Goal: Task Accomplishment & Management: Use online tool/utility

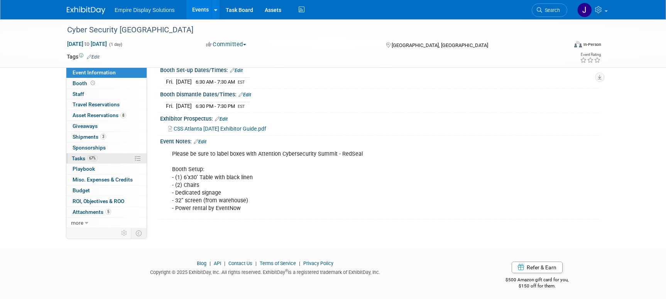
click at [79, 157] on span "Tasks 67%" at bounding box center [85, 158] width 26 height 6
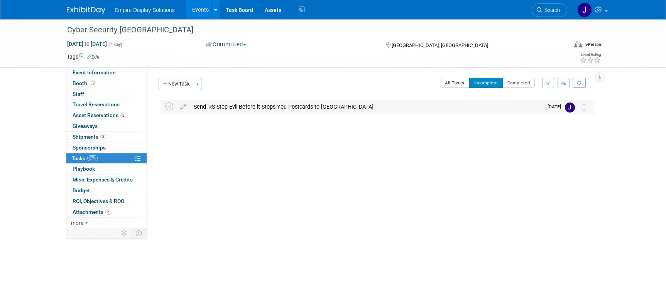
click at [281, 106] on div "Send 'RS Stop Evil Before it Stops You Postcards to [GEOGRAPHIC_DATA]'" at bounding box center [366, 106] width 353 height 13
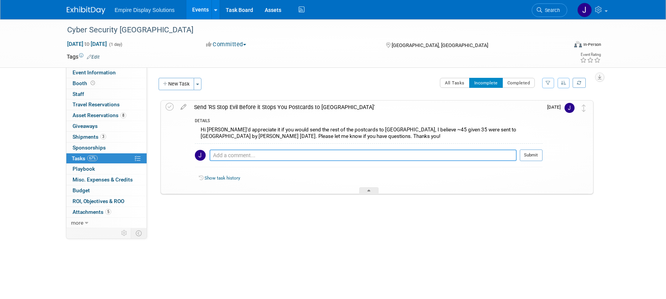
click at [235, 154] on textarea at bounding box center [362, 156] width 307 height 12
type textarea "@[PERSON_NAME]"
drag, startPoint x: 248, startPoint y: 156, endPoint x: 198, endPoint y: 155, distance: 50.5
click at [198, 155] on tr "@[PERSON_NAME] Pro tip: Press Ctrl-Enter to submit comment. Submit" at bounding box center [368, 159] width 347 height 18
click at [169, 105] on icon at bounding box center [169, 107] width 8 height 8
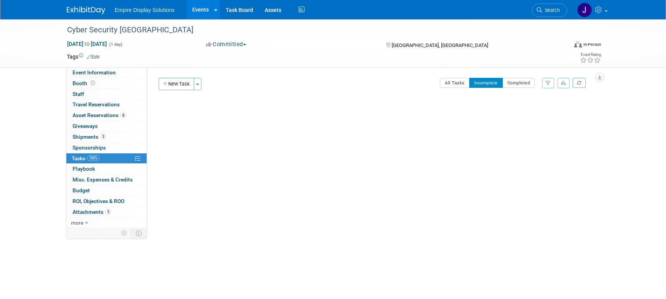
click at [131, 156] on link "100% Tasks 100%" at bounding box center [106, 158] width 80 height 10
click at [456, 80] on button "All Tasks" at bounding box center [455, 83] width 30 height 10
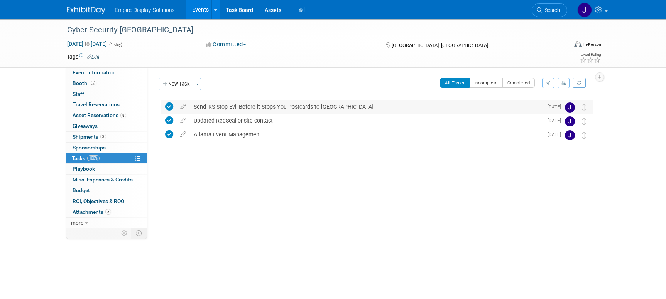
click at [316, 105] on div "Send 'RS Stop Evil Before it Stops You Postcards to [GEOGRAPHIC_DATA]'" at bounding box center [366, 106] width 353 height 13
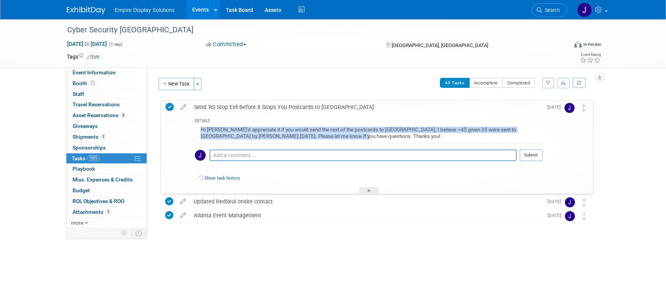
drag, startPoint x: 320, startPoint y: 135, endPoint x: 199, endPoint y: 130, distance: 121.6
click at [198, 130] on div "Hi [PERSON_NAME]'d appreciate it if you would send the rest of the postcards to…" at bounding box center [368, 134] width 347 height 18
copy div "Hi [PERSON_NAME]'d appreciate it if you would send the rest of the postcards to…"
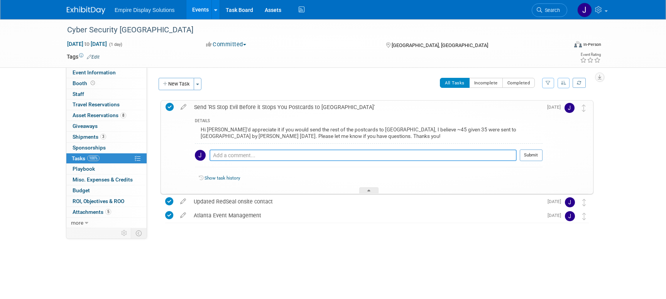
click at [315, 158] on textarea at bounding box center [362, 156] width 307 height 12
click at [418, 156] on textarea "Hi - I think I hit complete on this when trying to see the status. Please confi…" at bounding box center [362, 156] width 307 height 12
type textarea "Hi - I think I hit complete on this when trying to see the status. Please confi…"
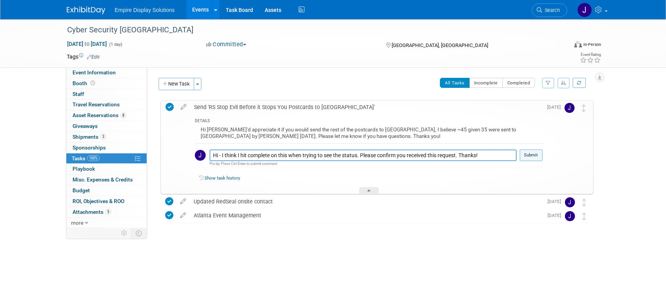
click at [529, 154] on button "Submit" at bounding box center [530, 156] width 23 height 12
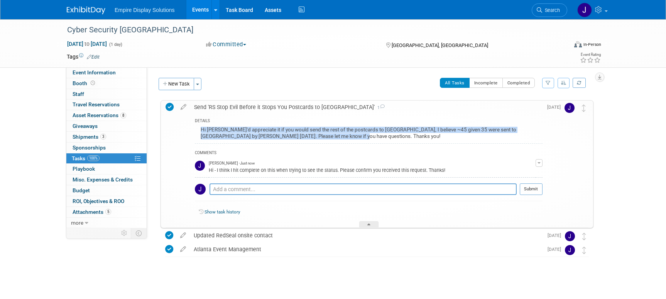
drag, startPoint x: 321, startPoint y: 134, endPoint x: 197, endPoint y: 128, distance: 124.3
click at [197, 128] on div "Hi [PERSON_NAME]'d appreciate it if you would send the rest of the postcards to…" at bounding box center [368, 134] width 347 height 18
copy div "Hi [PERSON_NAME]'d appreciate it if you would send the rest of the postcards to…"
